Goal: Find specific page/section: Find specific page/section

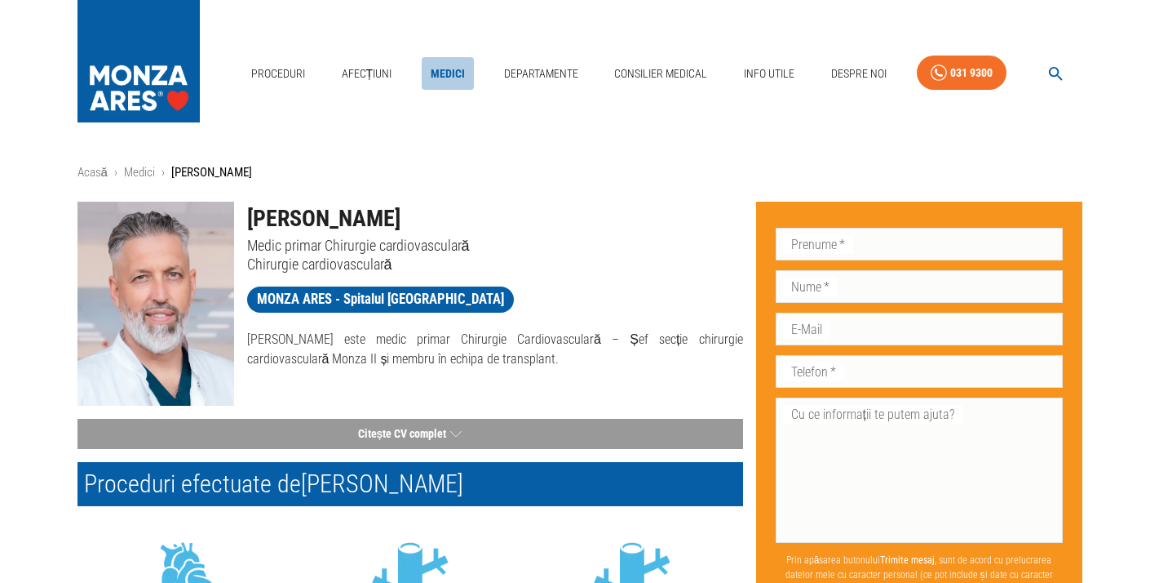
click at [443, 72] on link "Medici" at bounding box center [448, 73] width 52 height 33
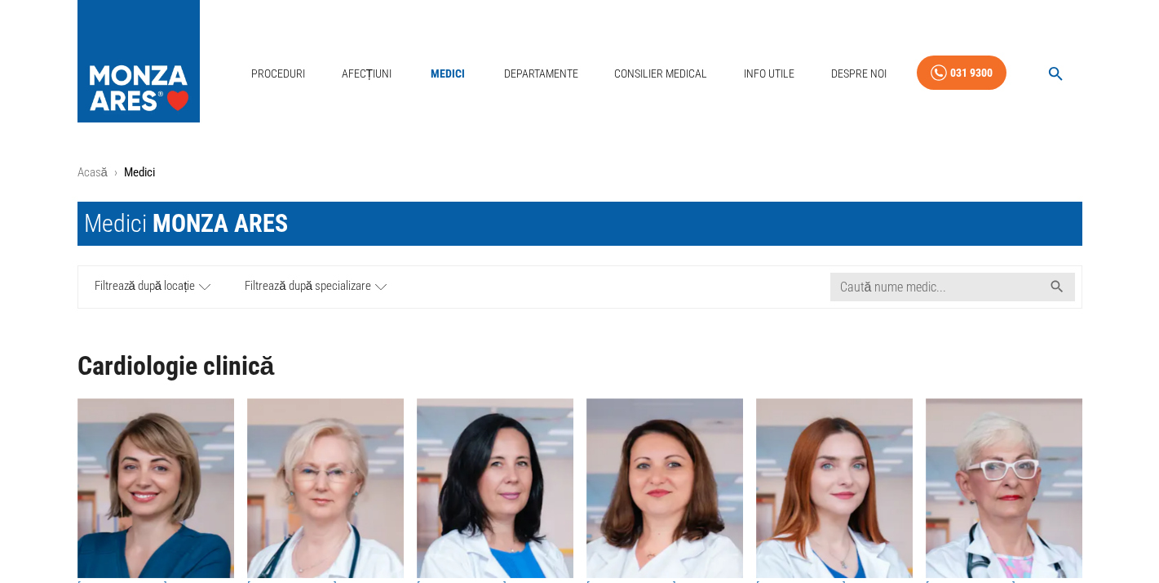
click at [332, 290] on span "Filtrează după specializare" at bounding box center [308, 287] width 126 height 20
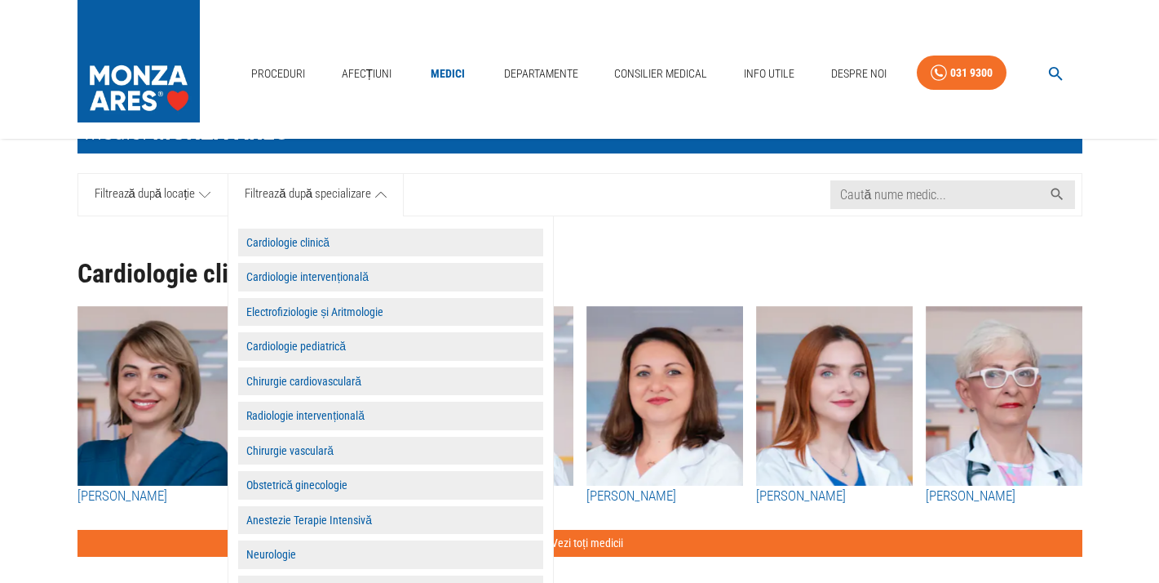
scroll to position [99, 0]
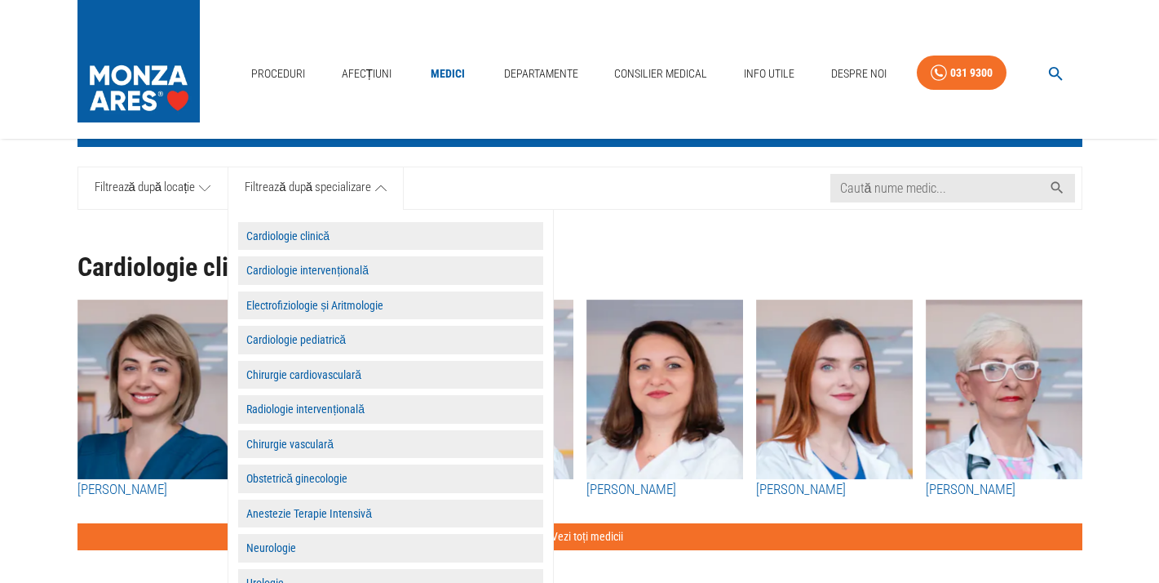
click at [310, 474] on button "Obstetrică ginecologie" at bounding box center [390, 478] width 305 height 29
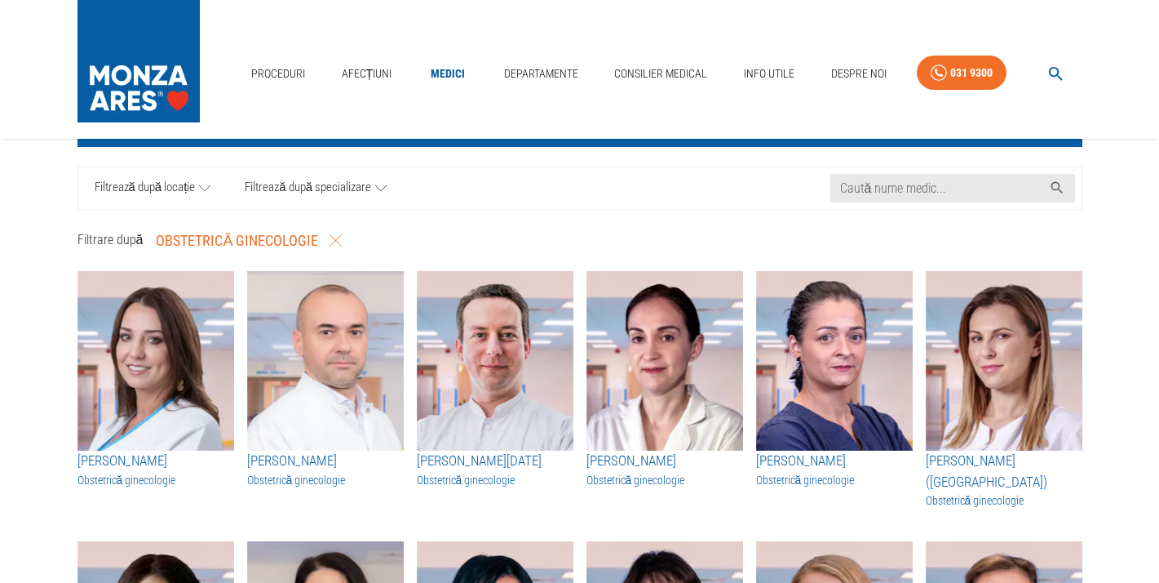
click at [353, 345] on img "button" at bounding box center [325, 360] width 157 height 179
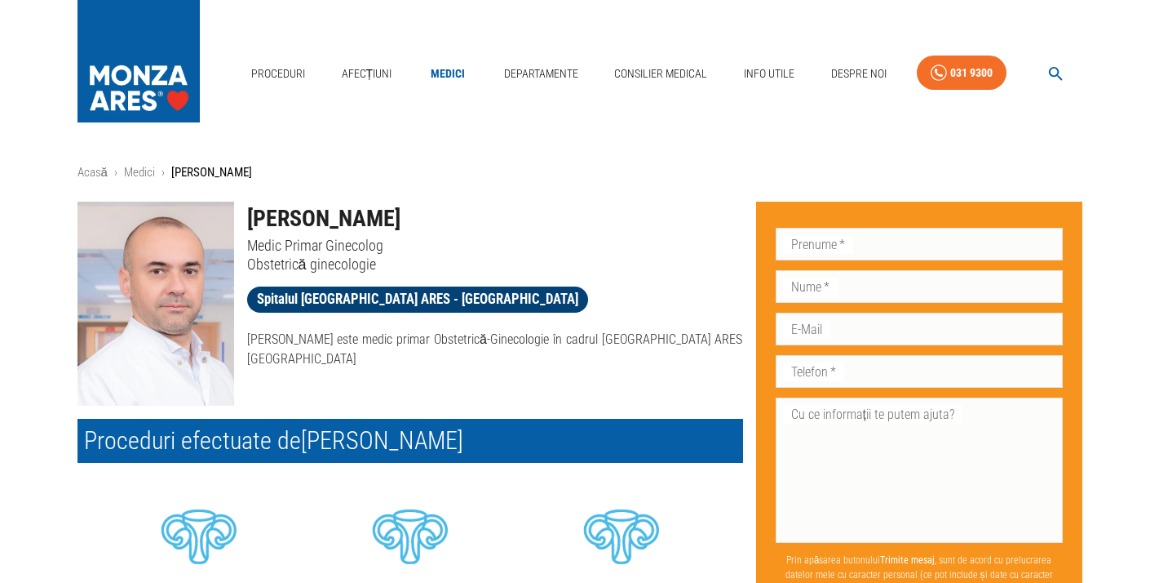
click at [317, 295] on span "Spitalul [GEOGRAPHIC_DATA] ARES - [GEOGRAPHIC_DATA]" at bounding box center [417, 299] width 341 height 20
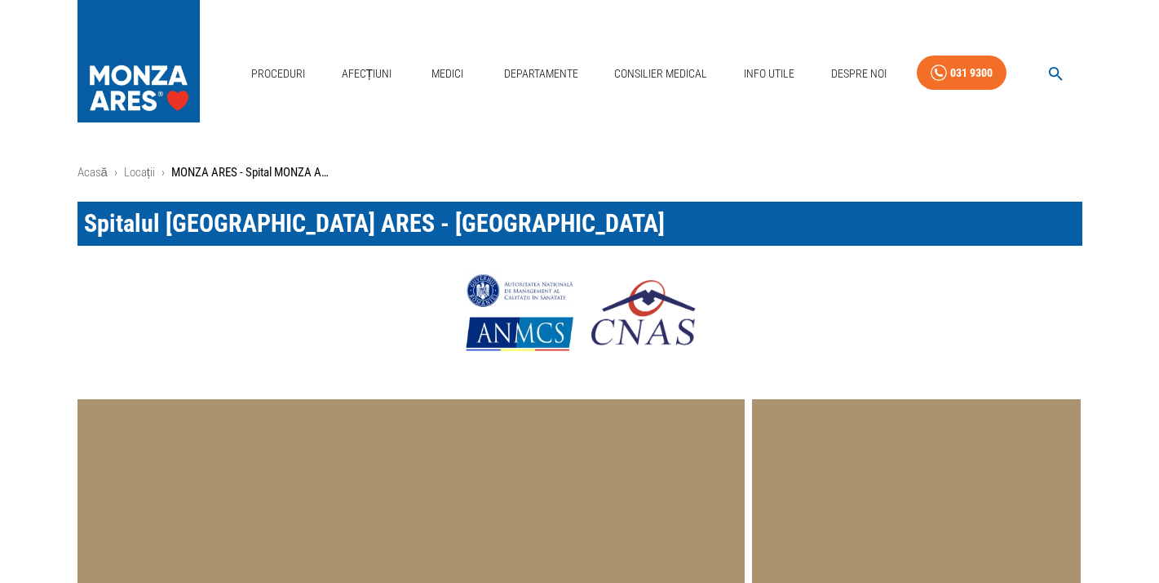
click at [153, 302] on div at bounding box center [580, 313] width 1005 height 82
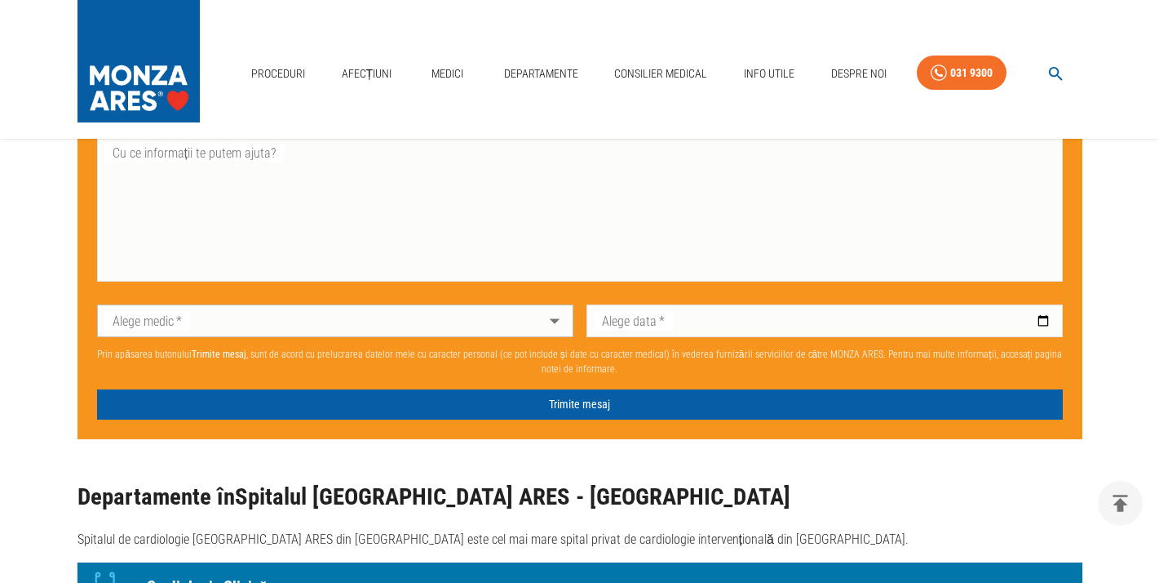
scroll to position [949, 0]
